Goal: Task Accomplishment & Management: Manage account settings

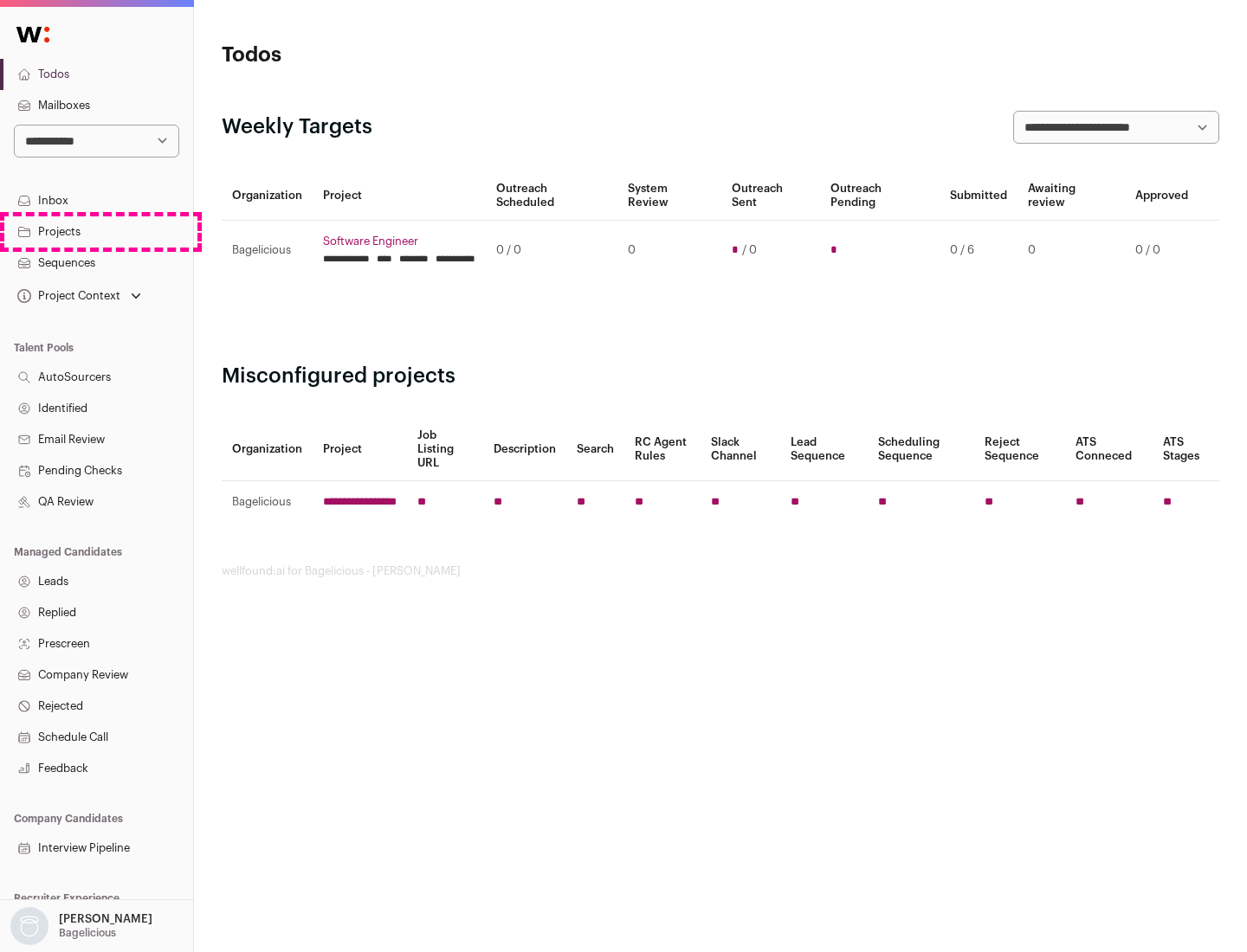
click at [96, 231] on link "Projects" at bounding box center [96, 232] width 193 height 31
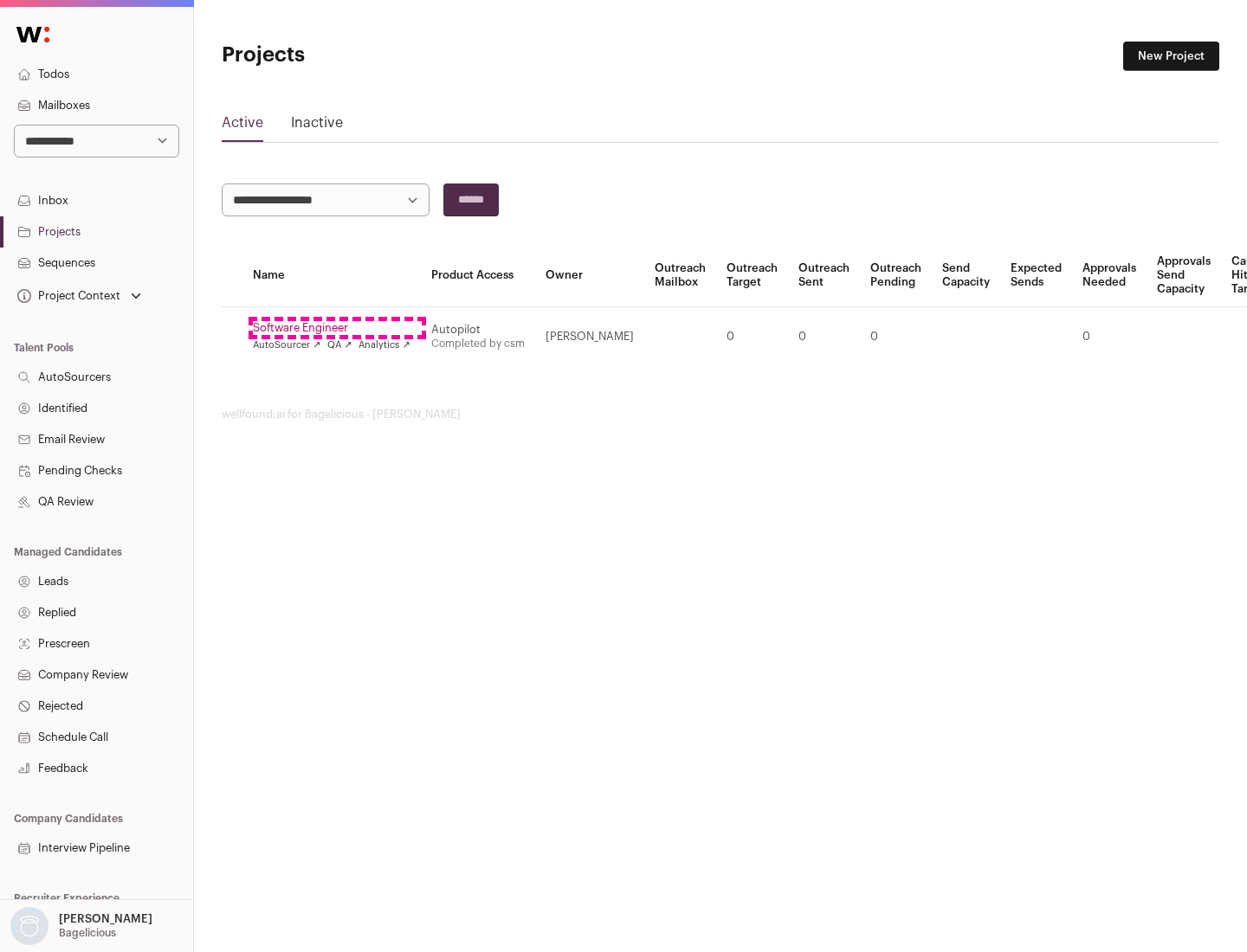
click at [337, 328] on link "Software Engineer" at bounding box center [331, 328] width 157 height 13
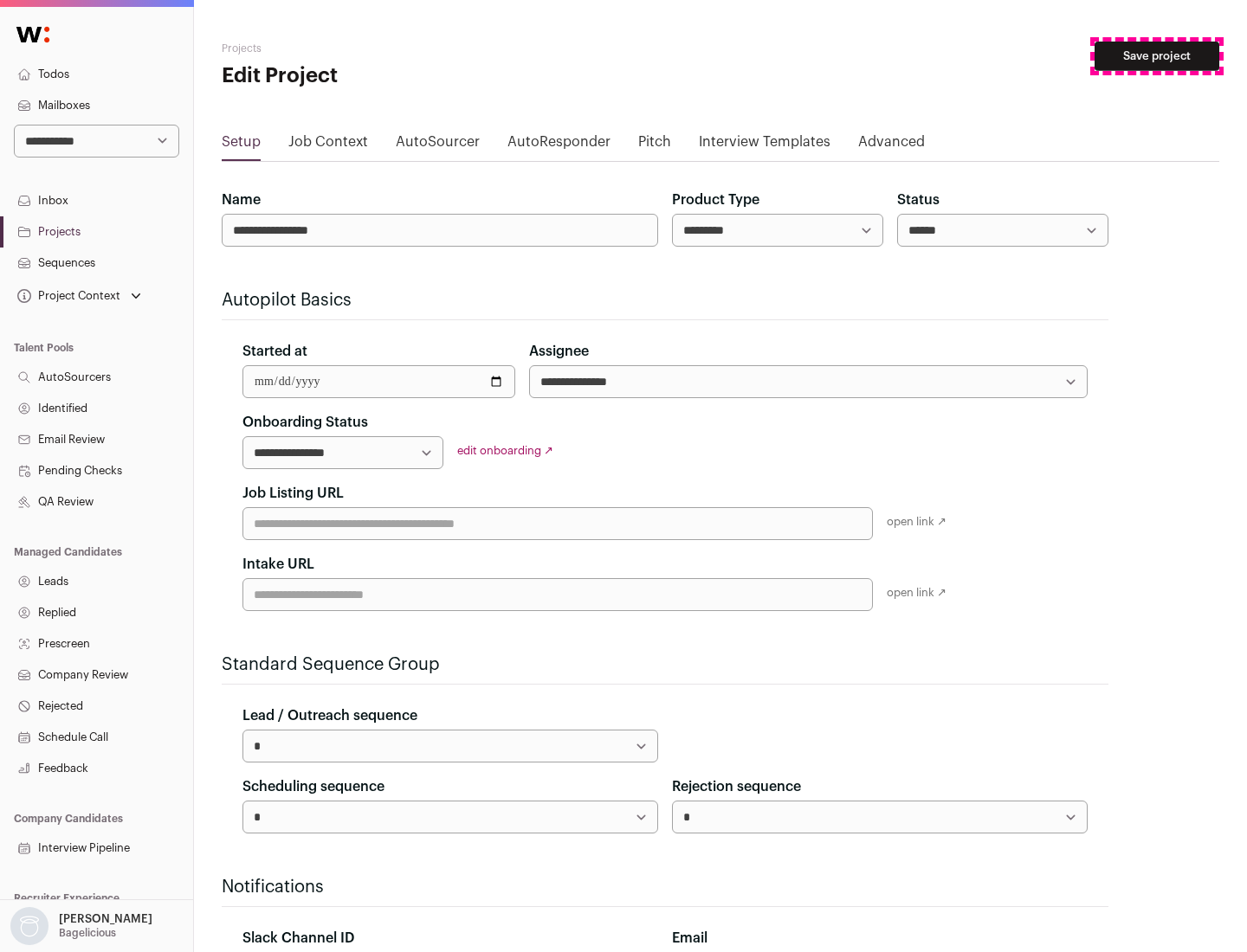
click at [1157, 57] on button "Save project" at bounding box center [1157, 56] width 125 height 30
